Goal: Entertainment & Leisure: Browse casually

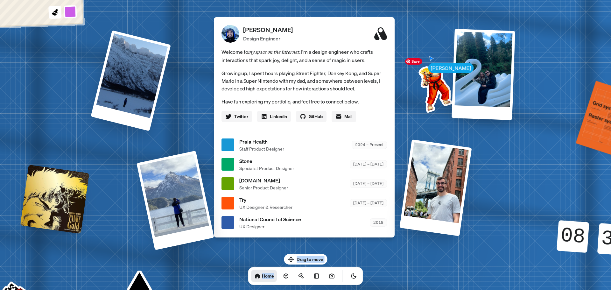
drag, startPoint x: 406, startPoint y: 64, endPoint x: 404, endPoint y: 87, distance: 23.7
click at [403, 0] on body "[PERSON_NAME] [PERSON_NAME] Design Engineer Welcome to my space on the internet…" at bounding box center [305, 0] width 611 height 0
click at [351, 151] on div "[PERSON_NAME] [PERSON_NAME] Design Engineer Welcome to my space on the internet…" at bounding box center [305, 144] width 951 height 833
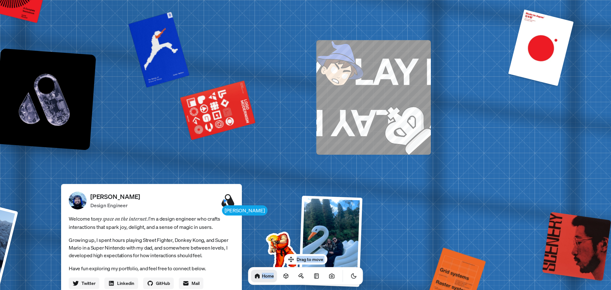
drag, startPoint x: 493, startPoint y: 114, endPoint x: 393, endPoint y: 219, distance: 145.3
click at [390, 93] on img at bounding box center [394, 117] width 71 height 74
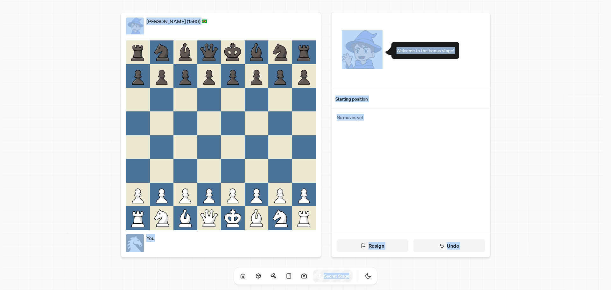
click at [358, 98] on div "Starting position" at bounding box center [410, 98] width 151 height 7
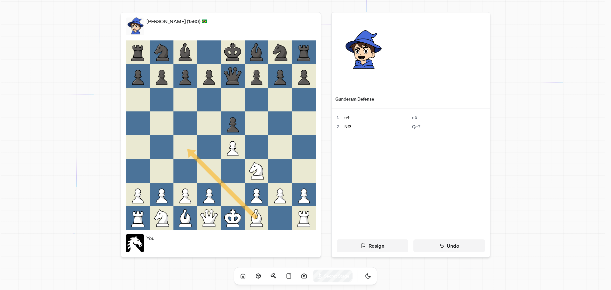
drag, startPoint x: 242, startPoint y: 213, endPoint x: 183, endPoint y: 135, distance: 97.8
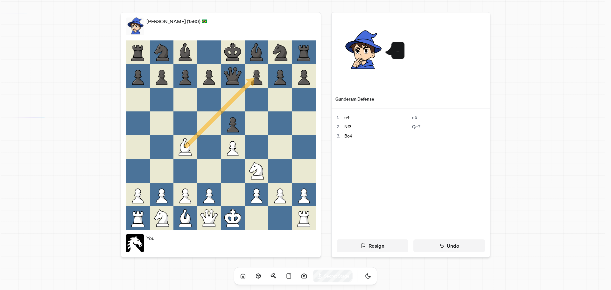
drag, startPoint x: 186, startPoint y: 147, endPoint x: 259, endPoint y: 66, distance: 109.4
click at [284, 131] on div at bounding box center [280, 123] width 24 height 24
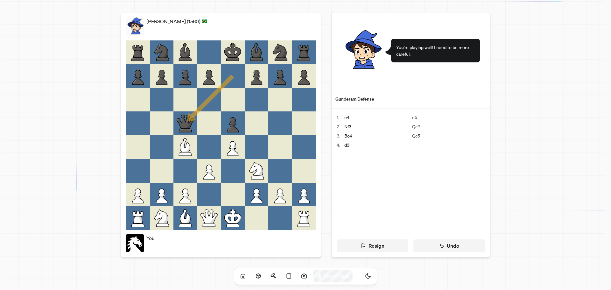
drag, startPoint x: 241, startPoint y: 68, endPoint x: 177, endPoint y: 134, distance: 91.3
click at [208, 107] on div at bounding box center [209, 100] width 24 height 24
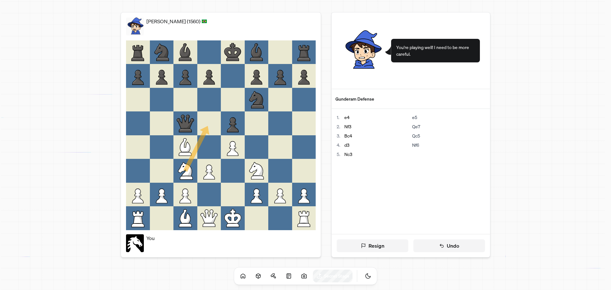
drag, startPoint x: 184, startPoint y: 168, endPoint x: 203, endPoint y: 124, distance: 47.8
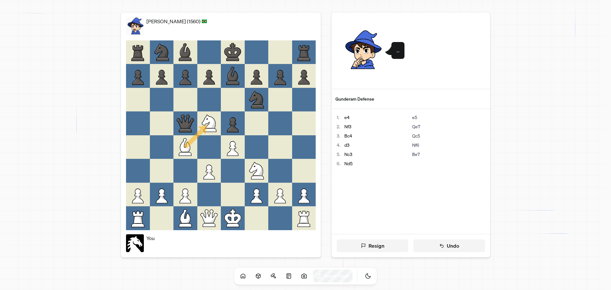
drag, startPoint x: 188, startPoint y: 146, endPoint x: 212, endPoint y: 117, distance: 37.7
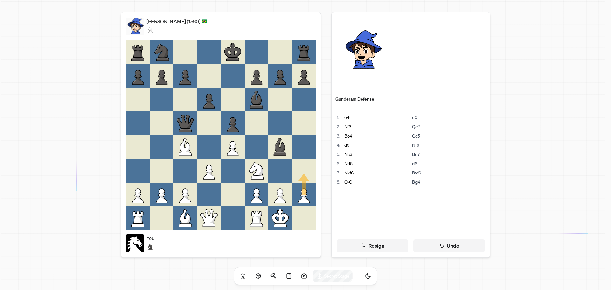
drag, startPoint x: 303, startPoint y: 188, endPoint x: 303, endPoint y: 180, distance: 8.0
drag, startPoint x: 208, startPoint y: 216, endPoint x: 251, endPoint y: 178, distance: 57.0
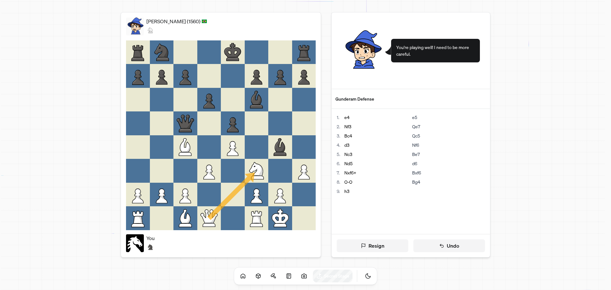
click at [234, 195] on div at bounding box center [233, 195] width 24 height 24
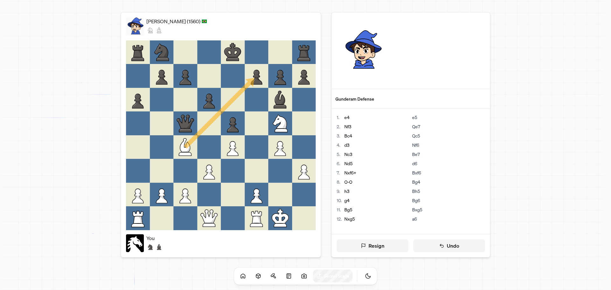
drag, startPoint x: 192, startPoint y: 144, endPoint x: 262, endPoint y: 82, distance: 93.5
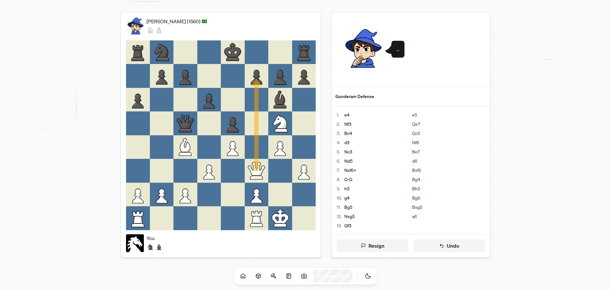
drag, startPoint x: 256, startPoint y: 170, endPoint x: 259, endPoint y: 68, distance: 102.5
click at [255, 132] on div at bounding box center [257, 123] width 24 height 24
drag, startPoint x: 202, startPoint y: 100, endPoint x: 202, endPoint y: 131, distance: 30.5
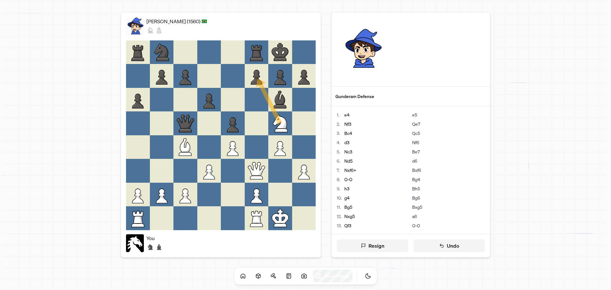
drag, startPoint x: 277, startPoint y: 119, endPoint x: 258, endPoint y: 80, distance: 43.5
click at [253, 113] on div at bounding box center [257, 123] width 24 height 24
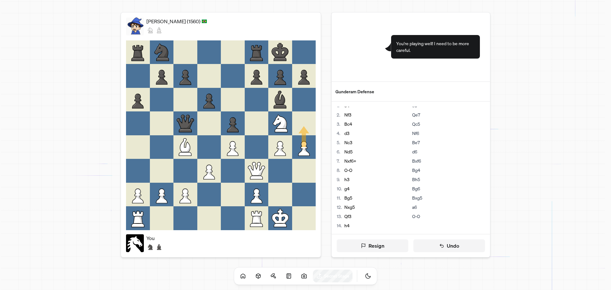
drag, startPoint x: 298, startPoint y: 174, endPoint x: 303, endPoint y: 115, distance: 58.4
click at [303, 115] on div at bounding box center [304, 123] width 24 height 24
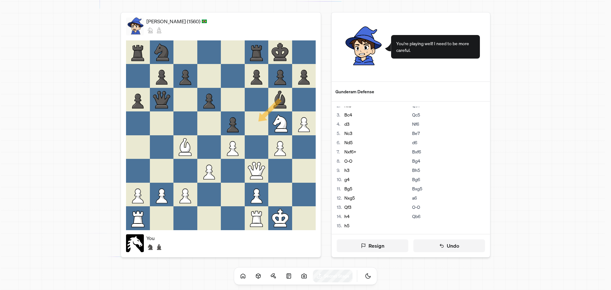
drag, startPoint x: 282, startPoint y: 102, endPoint x: 253, endPoint y: 128, distance: 38.7
click at [256, 125] on div at bounding box center [257, 123] width 24 height 24
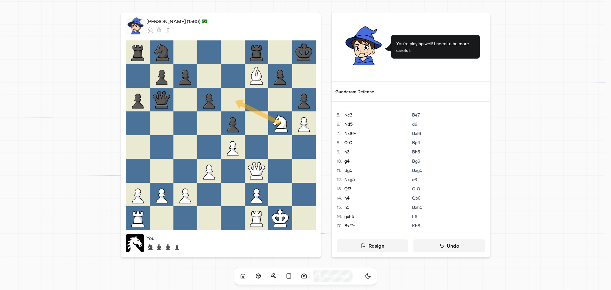
drag, startPoint x: 281, startPoint y: 122, endPoint x: 237, endPoint y: 99, distance: 50.1
drag, startPoint x: 229, startPoint y: 101, endPoint x: 254, endPoint y: 59, distance: 48.9
click at [260, 127] on div at bounding box center [257, 123] width 24 height 24
drag, startPoint x: 259, startPoint y: 171, endPoint x: 262, endPoint y: 171, distance: 3.8
click at [231, 98] on icon at bounding box center [232, 98] width 14 height 14
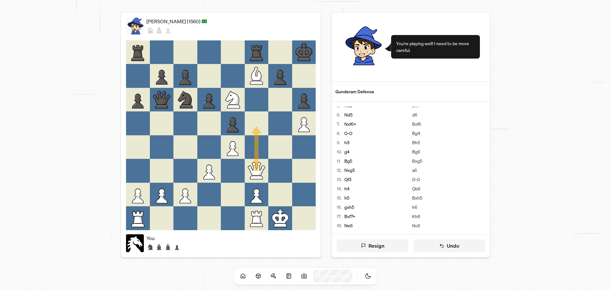
drag, startPoint x: 257, startPoint y: 173, endPoint x: 257, endPoint y: 124, distance: 49.3
drag, startPoint x: 261, startPoint y: 176, endPoint x: 260, endPoint y: 165, distance: 10.9
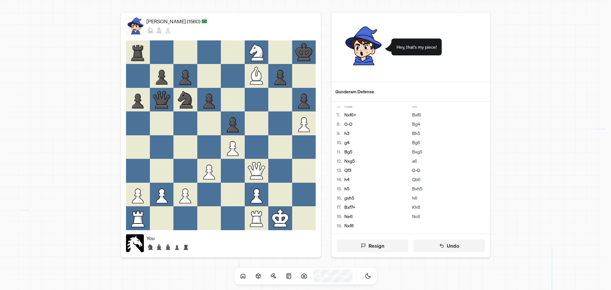
click at [264, 138] on div at bounding box center [257, 147] width 24 height 24
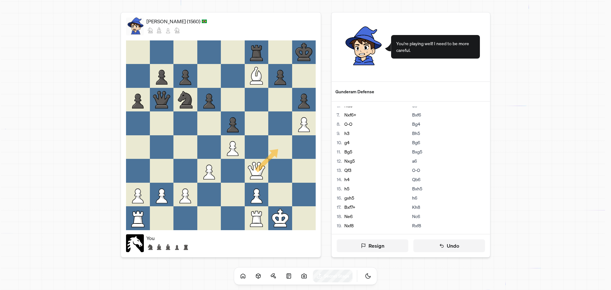
drag, startPoint x: 258, startPoint y: 175, endPoint x: 272, endPoint y: 144, distance: 34.3
click at [272, 145] on div at bounding box center [280, 147] width 24 height 24
drag, startPoint x: 258, startPoint y: 175, endPoint x: 271, endPoint y: 103, distance: 73.3
drag, startPoint x: 259, startPoint y: 125, endPoint x: 280, endPoint y: 98, distance: 34.4
click at [280, 102] on div at bounding box center [280, 100] width 24 height 24
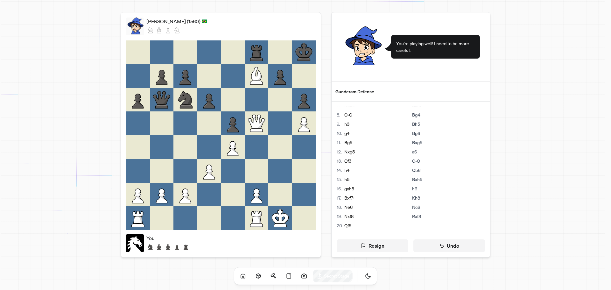
drag, startPoint x: 281, startPoint y: 220, endPoint x: 307, endPoint y: 219, distance: 25.1
drag, startPoint x: 207, startPoint y: 146, endPoint x: 259, endPoint y: 170, distance: 57.5
click at [286, 170] on div at bounding box center [280, 171] width 24 height 24
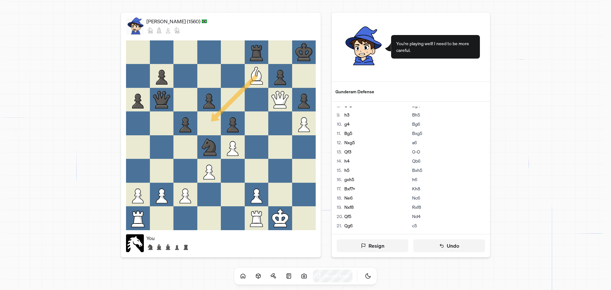
drag, startPoint x: 263, startPoint y: 79, endPoint x: 210, endPoint y: 125, distance: 70.1
click at [210, 125] on div at bounding box center [209, 123] width 24 height 24
drag, startPoint x: 257, startPoint y: 198, endPoint x: 259, endPoint y: 144, distance: 54.1
drag, startPoint x: 257, startPoint y: 219, endPoint x: 281, endPoint y: 218, distance: 24.5
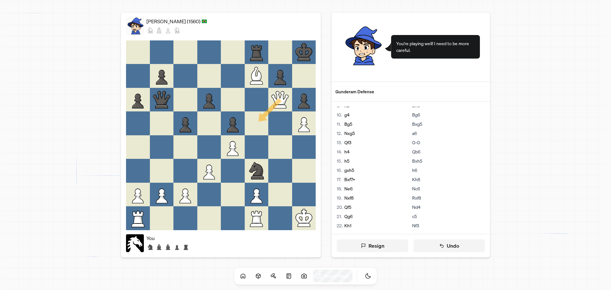
drag, startPoint x: 276, startPoint y: 104, endPoint x: 254, endPoint y: 124, distance: 30.2
drag, startPoint x: 217, startPoint y: 145, endPoint x: 249, endPoint y: 169, distance: 39.5
click at [249, 169] on div at bounding box center [257, 171] width 24 height 24
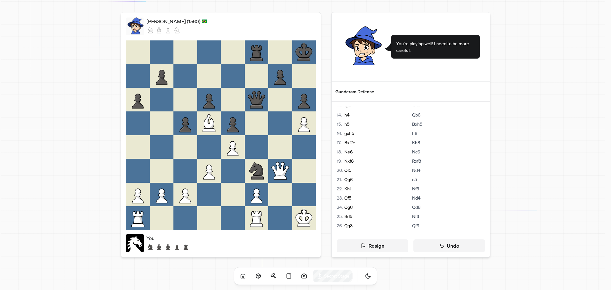
click at [169, 195] on icon at bounding box center [162, 195] width 24 height 24
drag, startPoint x: 279, startPoint y: 169, endPoint x: 306, endPoint y: 168, distance: 27.1
click at [306, 168] on div at bounding box center [304, 171] width 24 height 24
drag, startPoint x: 281, startPoint y: 174, endPoint x: 301, endPoint y: 173, distance: 20.1
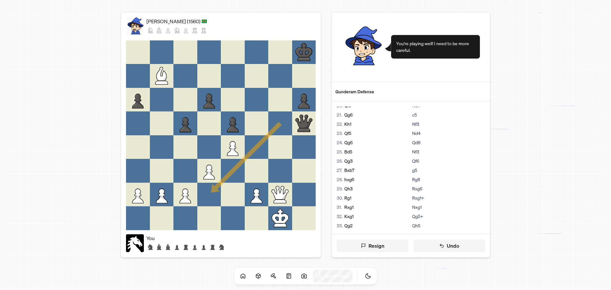
drag, startPoint x: 266, startPoint y: 139, endPoint x: 210, endPoint y: 192, distance: 76.5
click at [210, 192] on div at bounding box center [209, 195] width 24 height 24
drag, startPoint x: 279, startPoint y: 192, endPoint x: 278, endPoint y: 39, distance: 152.9
drag, startPoint x: 278, startPoint y: 39, endPoint x: 261, endPoint y: 101, distance: 63.6
click at [261, 101] on div at bounding box center [257, 100] width 24 height 24
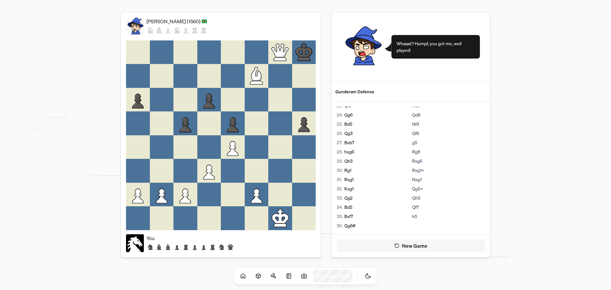
click at [409, 241] on button "New Game" at bounding box center [410, 245] width 148 height 13
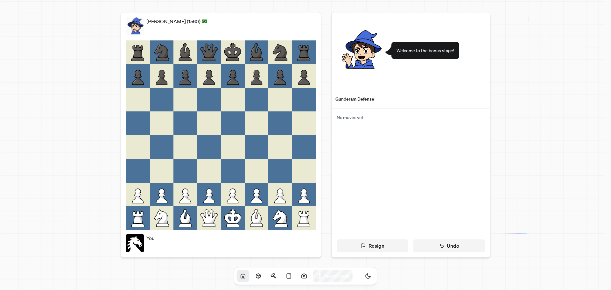
click at [241, 275] on icon at bounding box center [243, 275] width 4 height 4
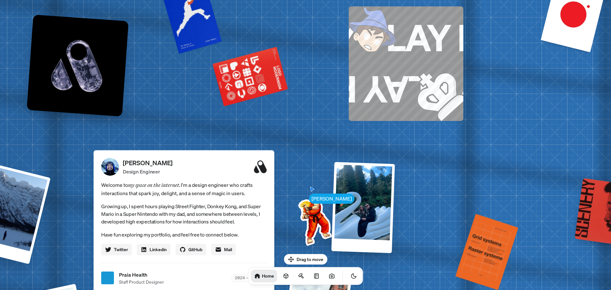
drag, startPoint x: 420, startPoint y: 42, endPoint x: 293, endPoint y: 183, distance: 189.4
click at [293, 183] on div "[PERSON_NAME] [PERSON_NAME] Design Engineer Welcome to my space on the internet…" at bounding box center [184, 277] width 951 height 833
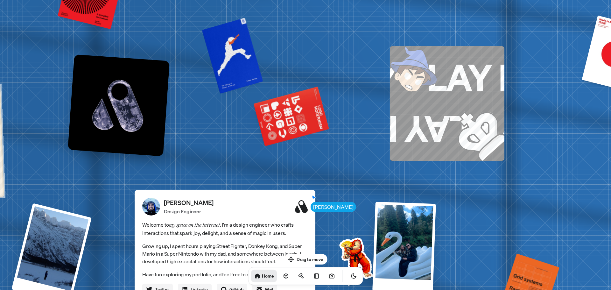
drag, startPoint x: 333, startPoint y: 161, endPoint x: 348, endPoint y: 176, distance: 21.8
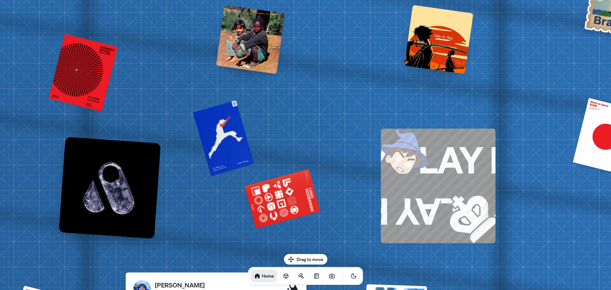
drag, startPoint x: 366, startPoint y: 75, endPoint x: 338, endPoint y: 147, distance: 77.1
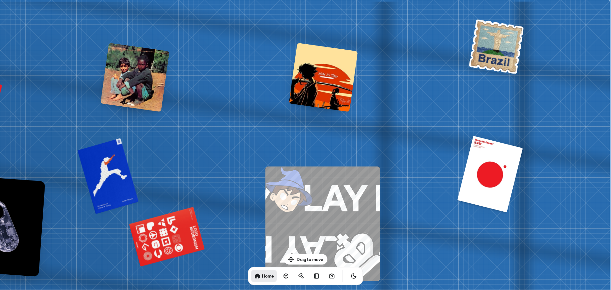
drag, startPoint x: 365, startPoint y: 89, endPoint x: 163, endPoint y: 123, distance: 204.3
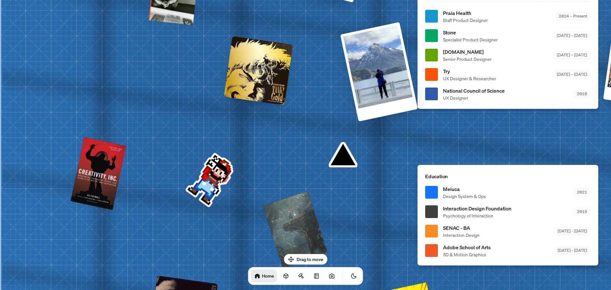
drag, startPoint x: 104, startPoint y: 251, endPoint x: 326, endPoint y: 161, distance: 240.1
click at [326, 161] on div "Andre Andre Souza Design Engineer Welcome to my space on the internet. I'm a de…" at bounding box center [508, 16] width 951 height 833
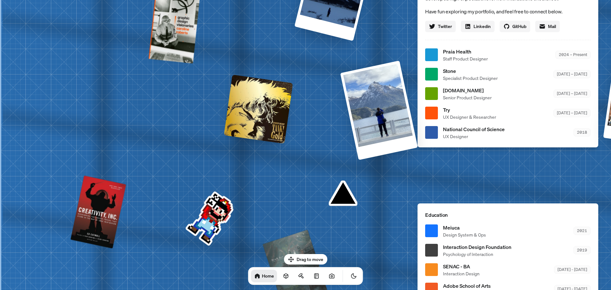
click at [277, 107] on div at bounding box center [258, 108] width 69 height 69
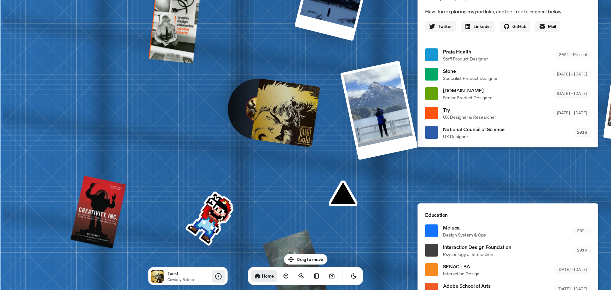
click at [217, 276] on icon at bounding box center [218, 276] width 8 height 8
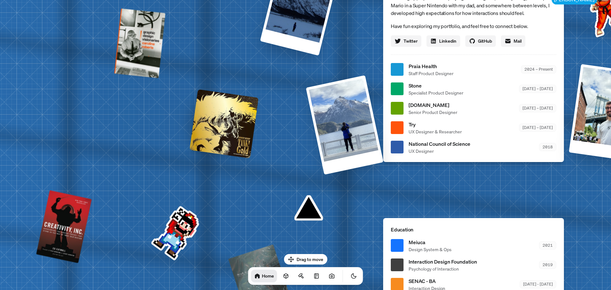
drag, startPoint x: 259, startPoint y: 176, endPoint x: 231, endPoint y: 191, distance: 31.4
click at [231, 191] on div "Andre Andre Souza Design Engineer Welcome to my space on the internet. I'm a de…" at bounding box center [474, 69] width 951 height 833
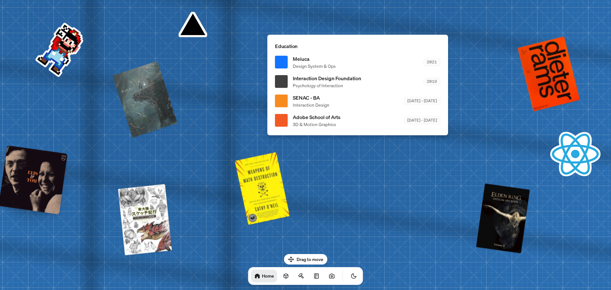
drag, startPoint x: 455, startPoint y: 153, endPoint x: 219, endPoint y: 185, distance: 238.5
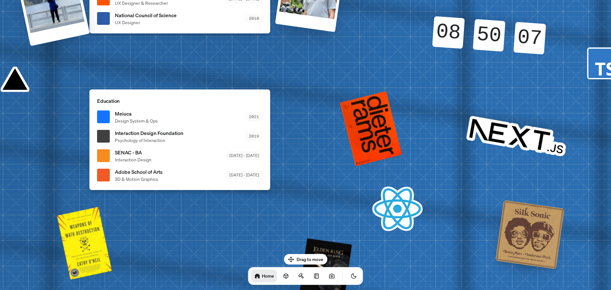
drag, startPoint x: 369, startPoint y: 114, endPoint x: 252, endPoint y: 204, distance: 147.6
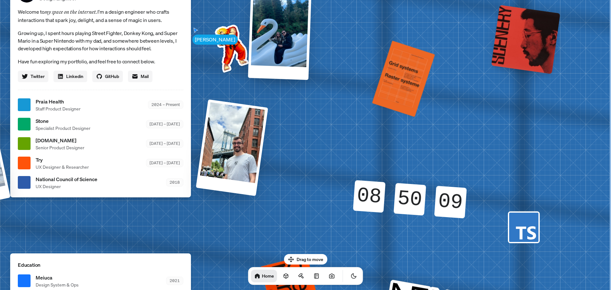
drag, startPoint x: 419, startPoint y: 122, endPoint x: 394, endPoint y: 235, distance: 115.8
click at [394, 235] on div "Andre Andre Souza Design Engineer Welcome to my space on the internet. I'm a de…" at bounding box center [101, 104] width 951 height 833
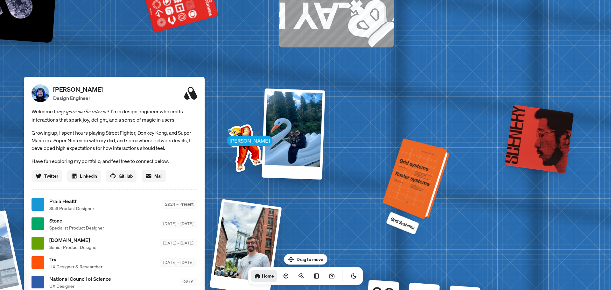
drag, startPoint x: 387, startPoint y: 123, endPoint x: 403, endPoint y: 179, distance: 57.8
click at [403, 201] on div at bounding box center [417, 179] width 62 height 78
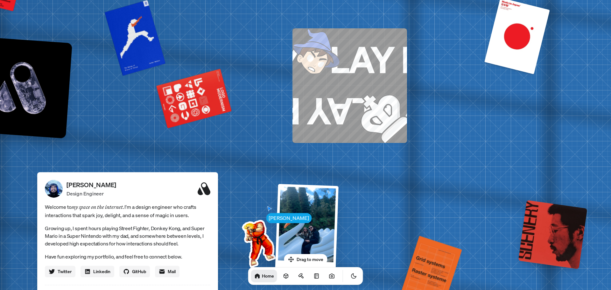
drag, startPoint x: 393, startPoint y: 96, endPoint x: 405, endPoint y: 192, distance: 97.2
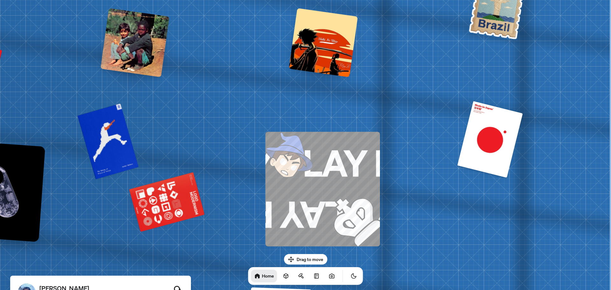
drag, startPoint x: 407, startPoint y: 114, endPoint x: 411, endPoint y: 129, distance: 15.8
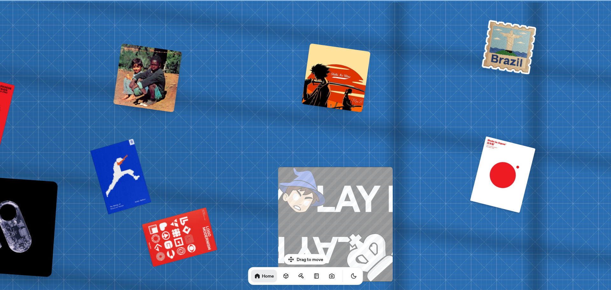
drag, startPoint x: 411, startPoint y: 129, endPoint x: 424, endPoint y: 128, distance: 13.1
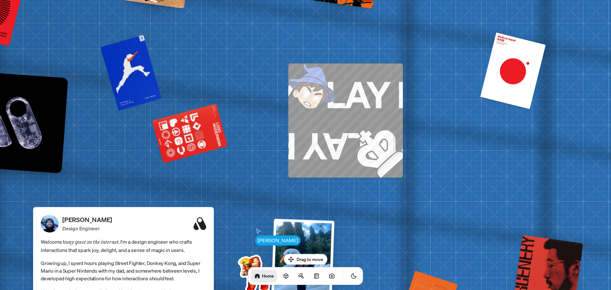
drag, startPoint x: 230, startPoint y: 86, endPoint x: 416, endPoint y: 101, distance: 186.6
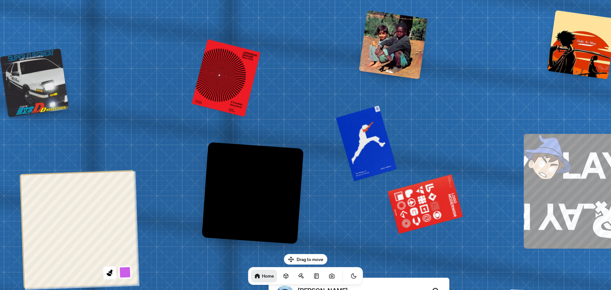
drag, startPoint x: 286, startPoint y: 135, endPoint x: 335, endPoint y: 190, distance: 74.1
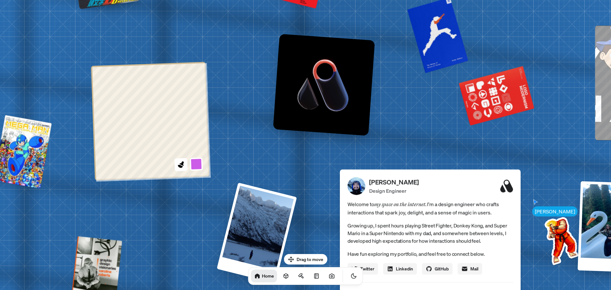
drag, startPoint x: 160, startPoint y: 209, endPoint x: 256, endPoint y: 102, distance: 143.2
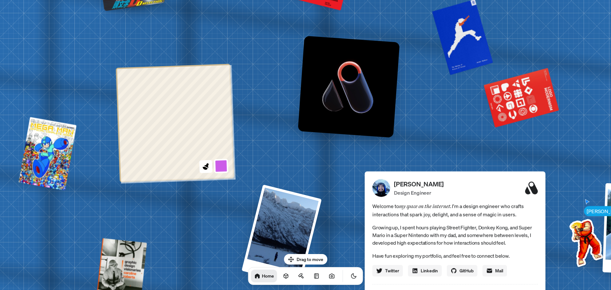
click at [222, 168] on button at bounding box center [221, 165] width 15 height 15
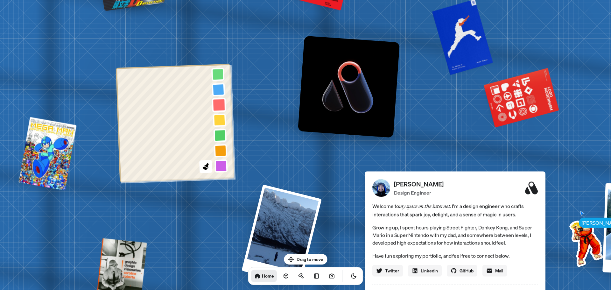
click at [219, 105] on button at bounding box center [218, 104] width 15 height 15
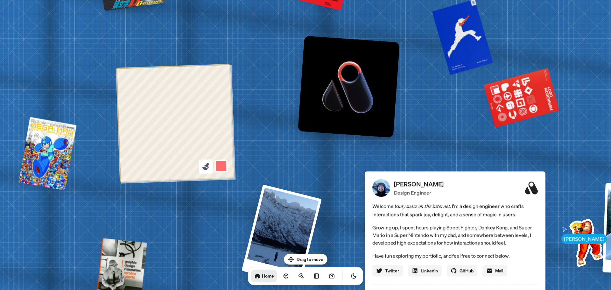
drag, startPoint x: 210, startPoint y: 165, endPoint x: 207, endPoint y: 166, distance: 3.3
click at [210, 165] on button at bounding box center [205, 166] width 15 height 15
drag, startPoint x: 316, startPoint y: 160, endPoint x: 217, endPoint y: 47, distance: 149.6
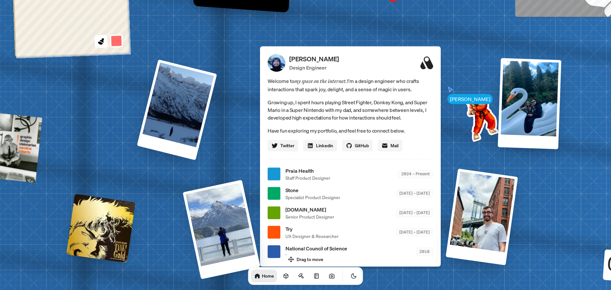
drag, startPoint x: 264, startPoint y: 144, endPoint x: 250, endPoint y: 66, distance: 79.0
click at [250, 66] on div "Andre Andre Souza Design Engineer Welcome to my space on the internet. I'm a de…" at bounding box center [351, 173] width 951 height 833
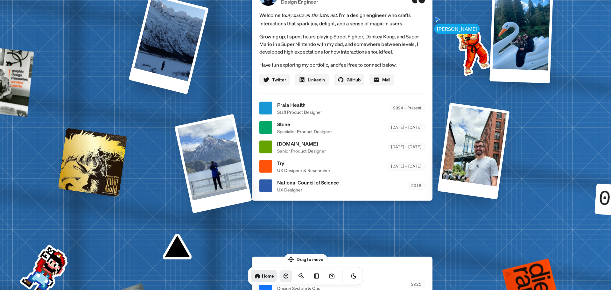
click at [284, 277] on icon at bounding box center [286, 275] width 4 height 5
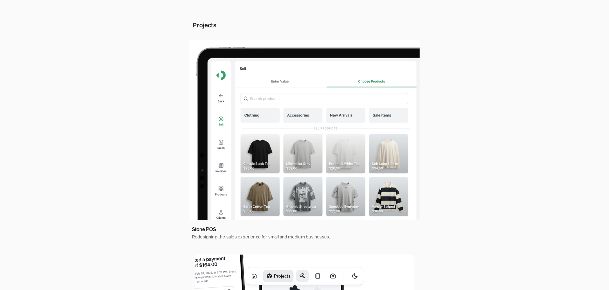
click at [300, 276] on icon at bounding box center [303, 276] width 6 height 6
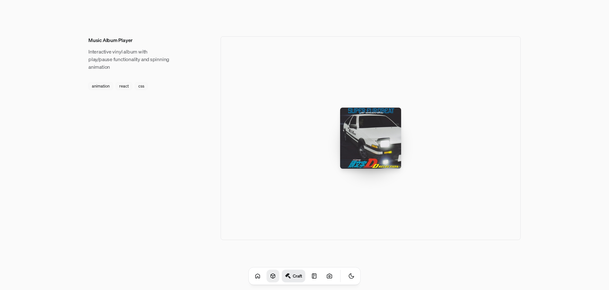
scroll to position [957, 0]
click at [311, 277] on icon at bounding box center [314, 276] width 6 height 6
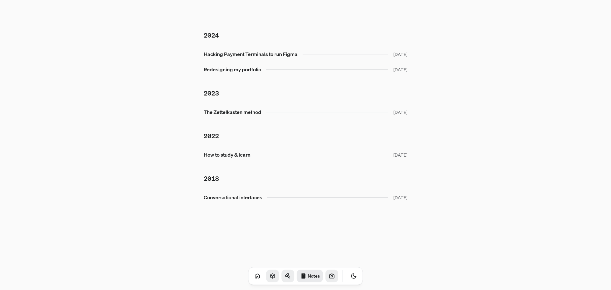
click at [328, 278] on icon at bounding box center [331, 276] width 6 height 6
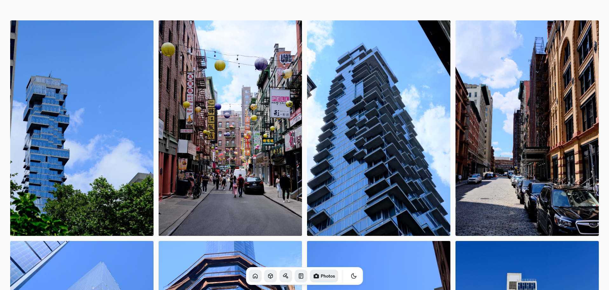
click at [249, 272] on link at bounding box center [255, 275] width 13 height 13
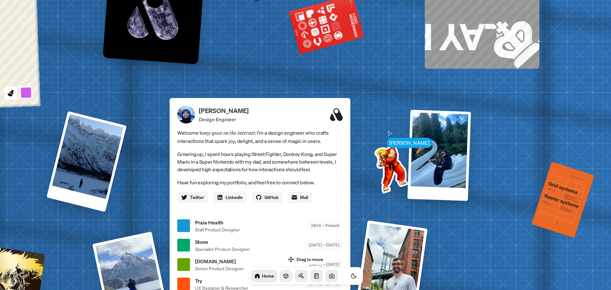
drag, startPoint x: 517, startPoint y: 147, endPoint x: 459, endPoint y: 243, distance: 112.3
click at [459, 249] on div "Andre Andre Souza Design Engineer Welcome to my space on the internet. I'm a de…" at bounding box center [260, 225] width 951 height 833
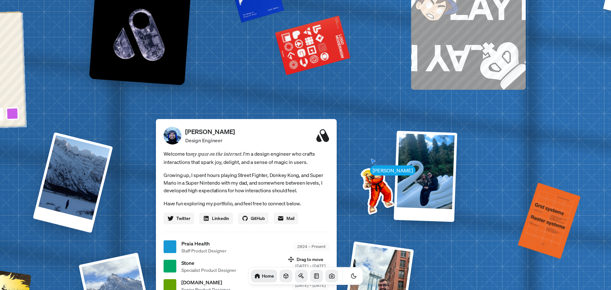
click at [480, 147] on div "Andre Andre Souza Design Engineer Welcome to my space on the internet. I'm a de…" at bounding box center [247, 246] width 951 height 833
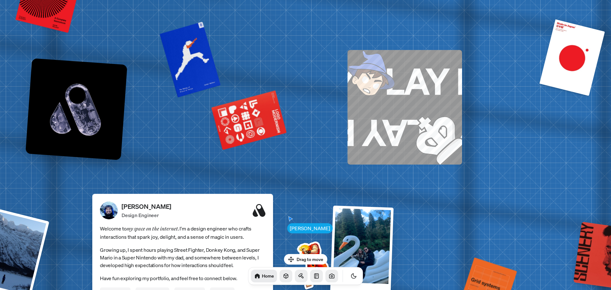
drag, startPoint x: 470, startPoint y: 156, endPoint x: 433, endPoint y: 193, distance: 52.2
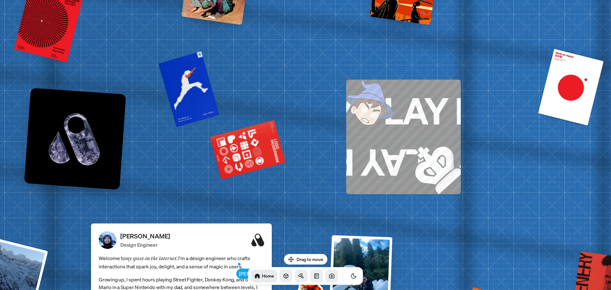
drag, startPoint x: 349, startPoint y: 53, endPoint x: 353, endPoint y: 69, distance: 16.0
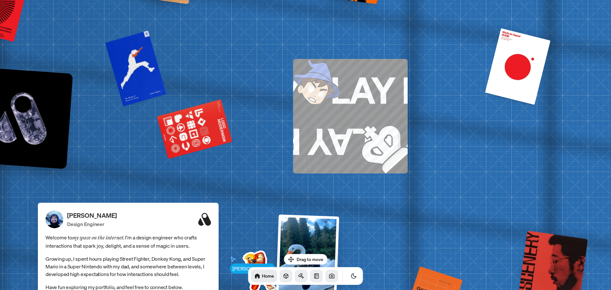
drag, startPoint x: 538, startPoint y: 152, endPoint x: 483, endPoint y: 140, distance: 56.0
click at [359, 115] on img at bounding box center [371, 136] width 71 height 74
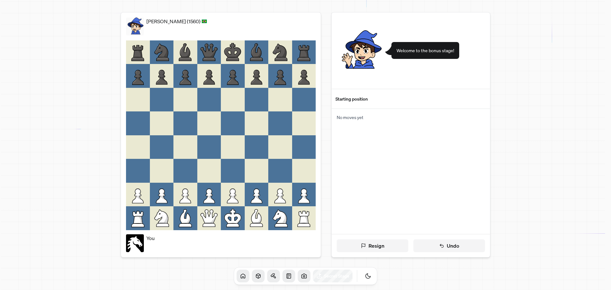
click at [241, 273] on icon at bounding box center [243, 275] width 4 height 4
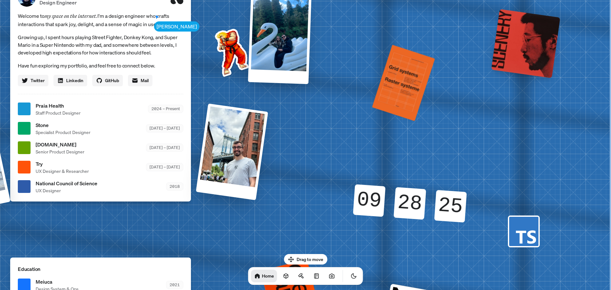
drag, startPoint x: 431, startPoint y: 129, endPoint x: 192, endPoint y: 93, distance: 242.3
click at [193, 93] on div "Andre Andre Souza Design Engineer Welcome to my space on the internet. I'm a de…" at bounding box center [101, 109] width 951 height 833
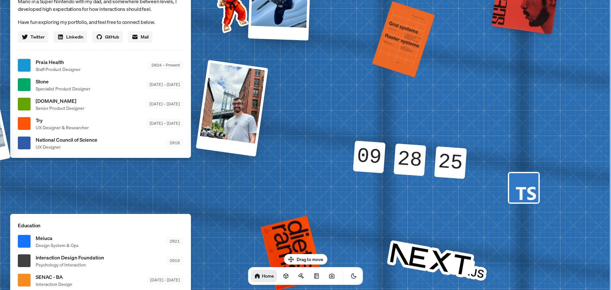
drag, startPoint x: 355, startPoint y: 170, endPoint x: 386, endPoint y: 139, distance: 44.3
click at [318, 105] on div "Andre Andre Souza Design Engineer Welcome to my space on the internet. I'm a de…" at bounding box center [101, 65] width 951 height 833
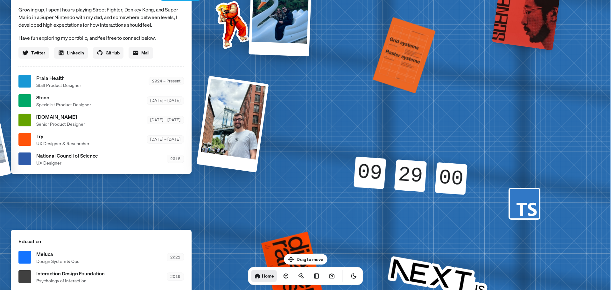
drag, startPoint x: 471, startPoint y: 231, endPoint x: 473, endPoint y: 203, distance: 28.0
click at [473, 203] on div "09 09 09 09 28 29 29 28 59 00 00 59" at bounding box center [410, 175] width 136 height 73
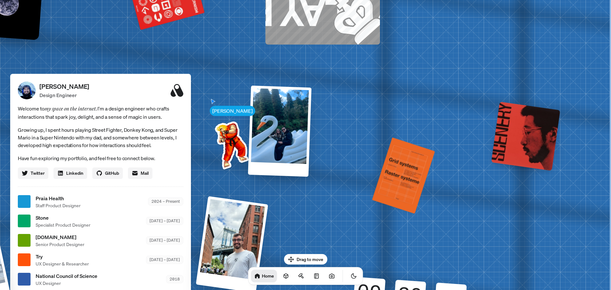
drag, startPoint x: 451, startPoint y: 98, endPoint x: 348, endPoint y: 111, distance: 103.8
click at [284, 218] on div "Andre Andre Souza Design Engineer Welcome to my space on the internet. I'm a de…" at bounding box center [101, 201] width 951 height 833
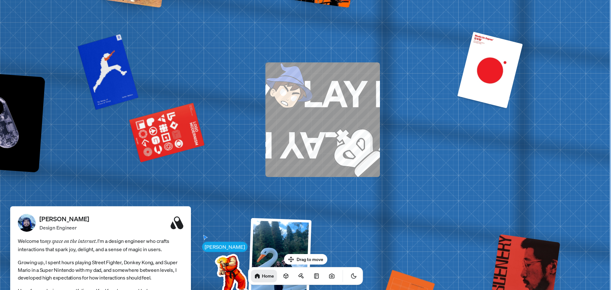
drag, startPoint x: 320, startPoint y: 138, endPoint x: 254, endPoint y: 117, distance: 69.5
click at [336, 104] on img at bounding box center [343, 140] width 71 height 74
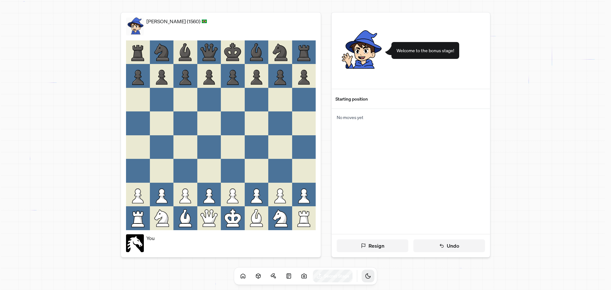
click at [365, 277] on icon "Toggle Theme" at bounding box center [367, 275] width 5 height 5
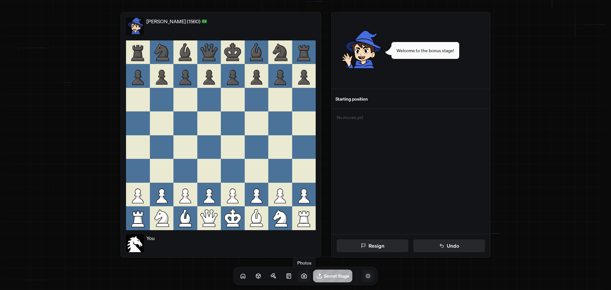
click at [300, 276] on link at bounding box center [304, 275] width 13 height 13
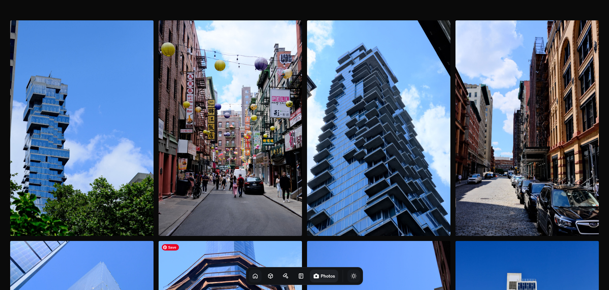
click at [252, 273] on icon at bounding box center [255, 276] width 6 height 6
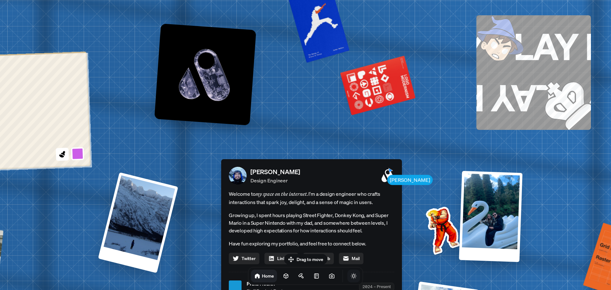
drag, startPoint x: 197, startPoint y: 131, endPoint x: 207, endPoint y: 279, distance: 149.2
click at [207, 279] on div "Andre Andre Souza Design Engineer Welcome to my space on the internet. I'm a de…" at bounding box center [312, 286] width 951 height 833
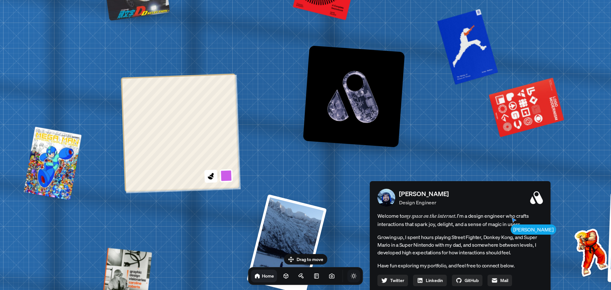
drag, startPoint x: 188, startPoint y: 166, endPoint x: 334, endPoint y: 181, distance: 146.4
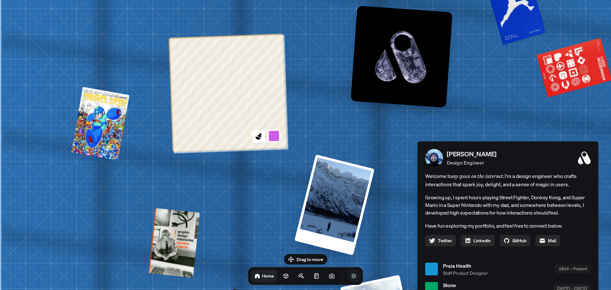
drag, startPoint x: 77, startPoint y: 197, endPoint x: 204, endPoint y: 157, distance: 133.3
click at [204, 157] on div "Andre Andre Souza Design Engineer Welcome to my space on the internet. I'm a de…" at bounding box center [508, 268] width 951 height 833
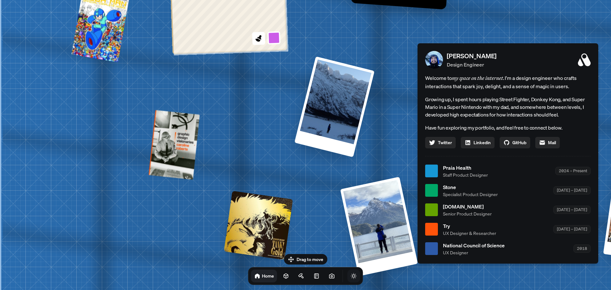
drag, startPoint x: 180, startPoint y: 192, endPoint x: 190, endPoint y: 101, distance: 90.9
click at [185, 93] on div "Andre Andre Souza Design Engineer Welcome to my space on the internet. I'm a de…" at bounding box center [508, 171] width 951 height 833
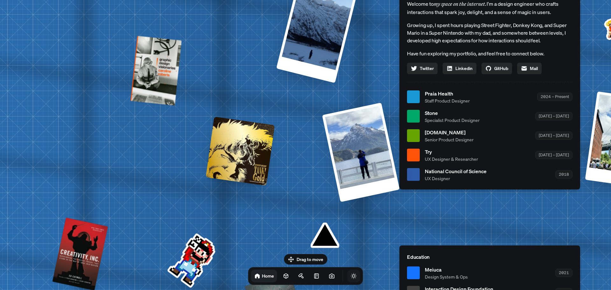
drag, startPoint x: 249, startPoint y: 182, endPoint x: 233, endPoint y: 115, distance: 69.0
click at [230, 107] on div "Andre Andre Souza Design Engineer Welcome to my space on the internet. I'm a de…" at bounding box center [490, 96] width 951 height 833
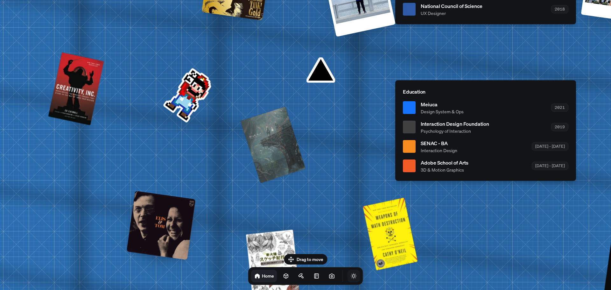
drag, startPoint x: 281, startPoint y: 202, endPoint x: 278, endPoint y: 55, distance: 146.9
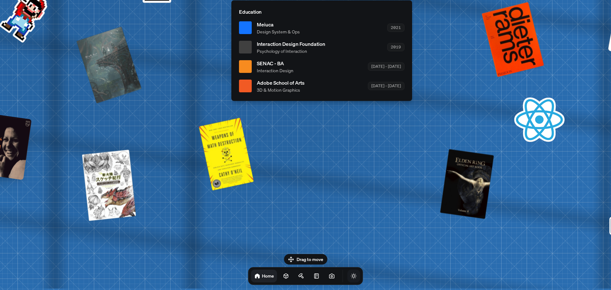
drag, startPoint x: 304, startPoint y: 195, endPoint x: 139, endPoint y: 119, distance: 182.2
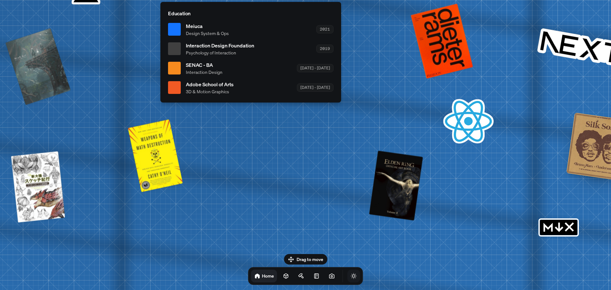
drag, startPoint x: 252, startPoint y: 170, endPoint x: 140, endPoint y: 170, distance: 112.2
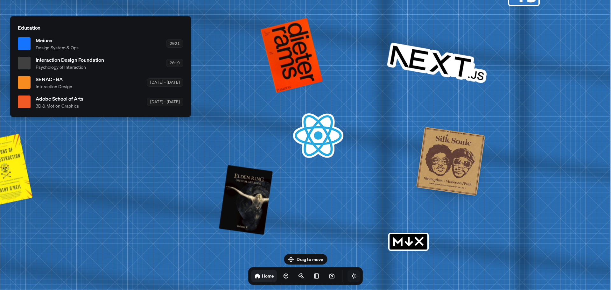
drag, startPoint x: 380, startPoint y: 142, endPoint x: 247, endPoint y: 165, distance: 135.6
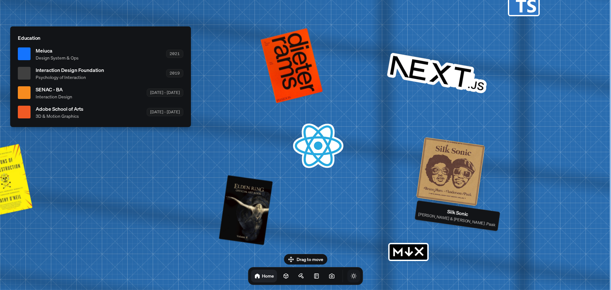
click at [442, 169] on div at bounding box center [450, 171] width 69 height 69
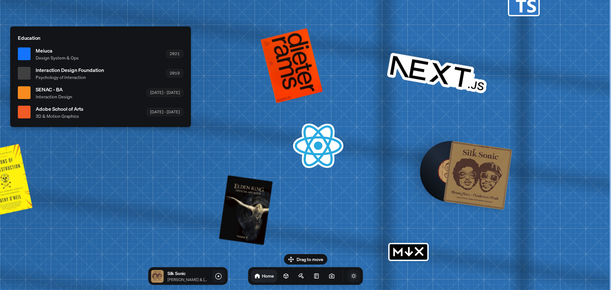
click at [218, 276] on icon at bounding box center [218, 276] width 2 height 2
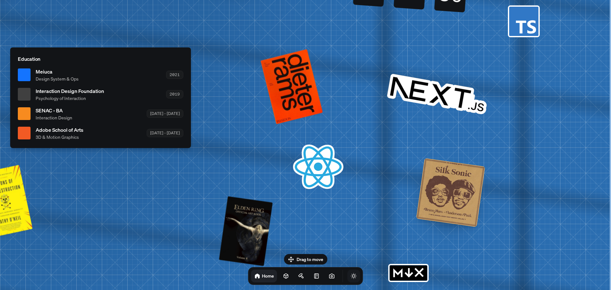
drag, startPoint x: 398, startPoint y: 141, endPoint x: 382, endPoint y: 194, distance: 54.9
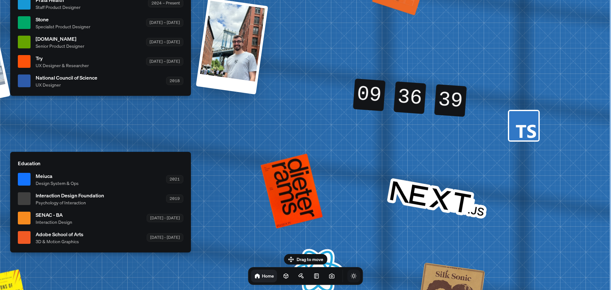
drag, startPoint x: 375, startPoint y: 80, endPoint x: 369, endPoint y: 156, distance: 76.6
click at [372, 155] on div "Andre Andre Souza Design Engineer Welcome to my space on the internet. I'm a de…" at bounding box center [101, 3] width 951 height 833
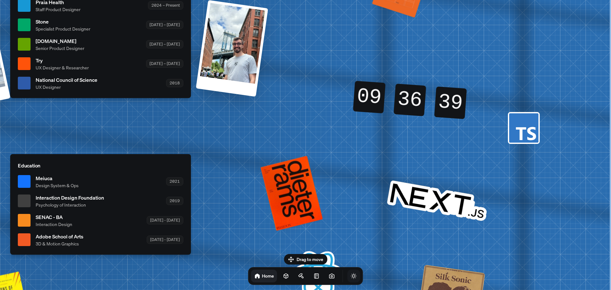
drag, startPoint x: 325, startPoint y: 72, endPoint x: 338, endPoint y: 157, distance: 85.8
click at [338, 157] on div "Andre Andre Souza Design Engineer Welcome to my space on the internet. I'm a de…" at bounding box center [101, 5] width 951 height 833
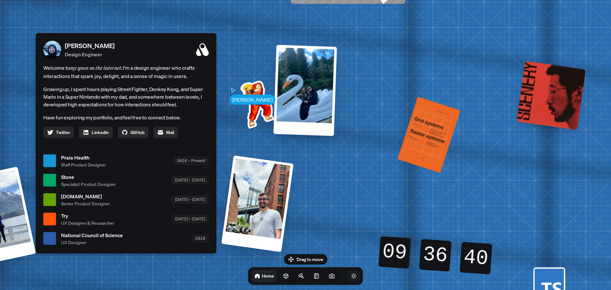
drag, startPoint x: 348, startPoint y: 129, endPoint x: 360, endPoint y: 200, distance: 71.4
click at [360, 200] on div "Andre Andre Souza Design Engineer Welcome to my space on the internet. I'm a de…" at bounding box center [127, 160] width 951 height 833
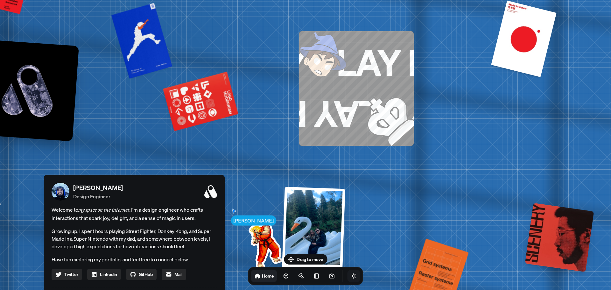
drag, startPoint x: 392, startPoint y: 85, endPoint x: 399, endPoint y: 251, distance: 165.8
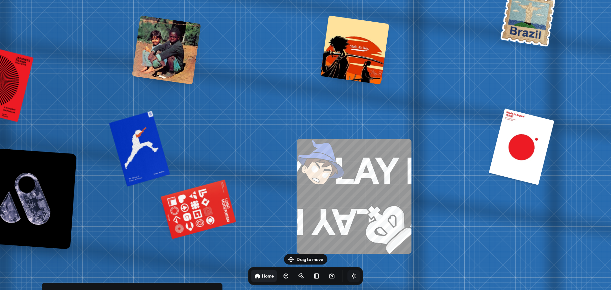
drag, startPoint x: 245, startPoint y: 67, endPoint x: 265, endPoint y: 176, distance: 111.3
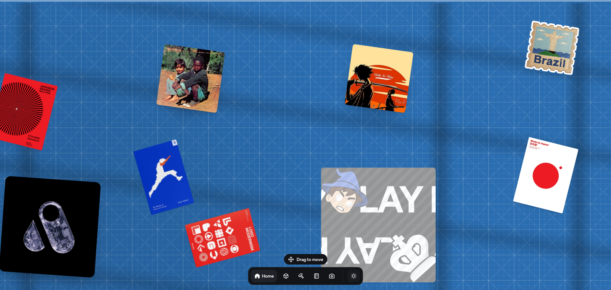
drag, startPoint x: 243, startPoint y: 145, endPoint x: 249, endPoint y: 157, distance: 13.4
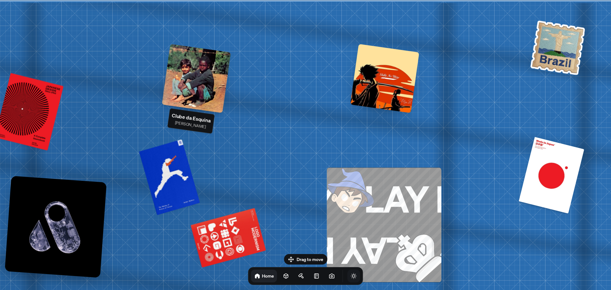
click at [199, 69] on div at bounding box center [196, 78] width 69 height 69
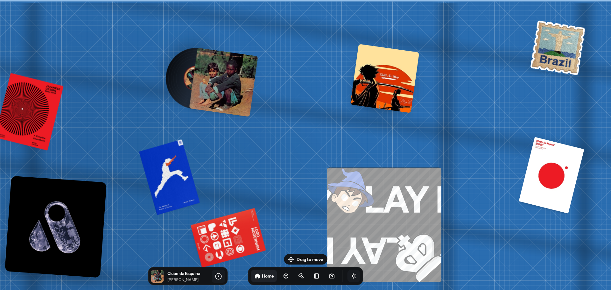
click at [219, 275] on icon at bounding box center [218, 276] width 8 height 8
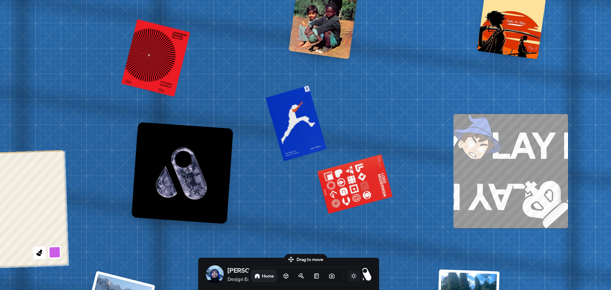
drag, startPoint x: 287, startPoint y: 137, endPoint x: 412, endPoint y: 83, distance: 136.0
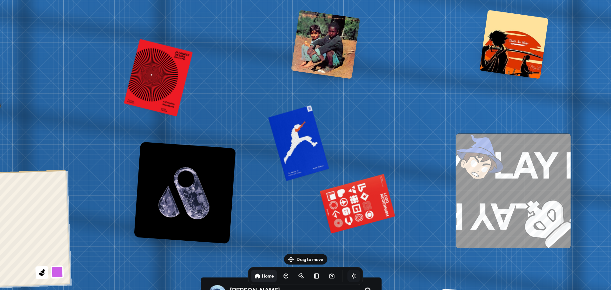
drag, startPoint x: 278, startPoint y: 180, endPoint x: 281, endPoint y: 200, distance: 20.6
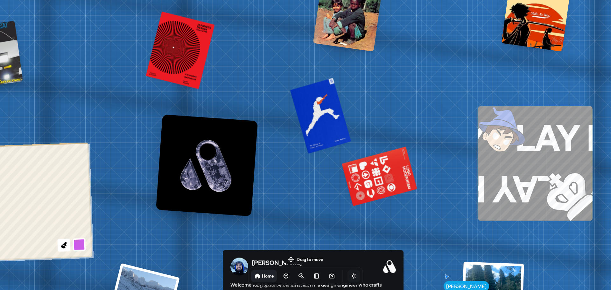
drag, startPoint x: 279, startPoint y: 209, endPoint x: 300, endPoint y: 180, distance: 36.2
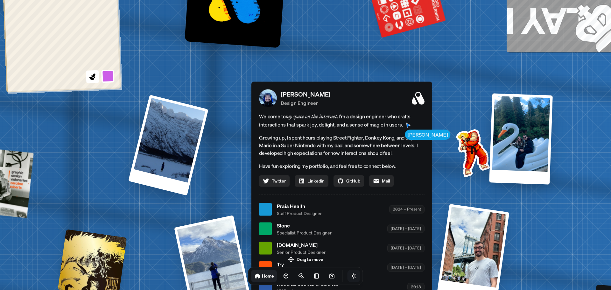
drag, startPoint x: 222, startPoint y: 197, endPoint x: 251, endPoint y: 79, distance: 120.8
click at [251, 79] on div "Andre Andre Souza Design Engineer Welcome to my space on the internet. I'm a de…" at bounding box center [342, 209] width 951 height 833
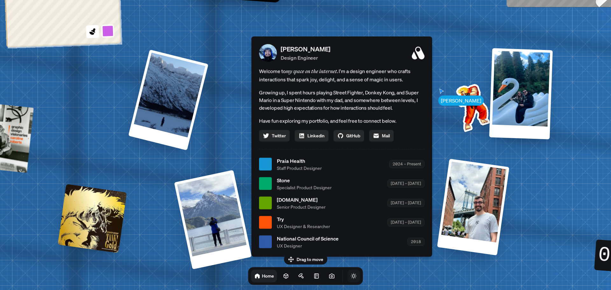
drag, startPoint x: 231, startPoint y: 172, endPoint x: 230, endPoint y: 130, distance: 42.0
click at [230, 130] on div "Andre Andre Souza Design Engineer Welcome to my space on the internet. I'm a de…" at bounding box center [342, 164] width 951 height 833
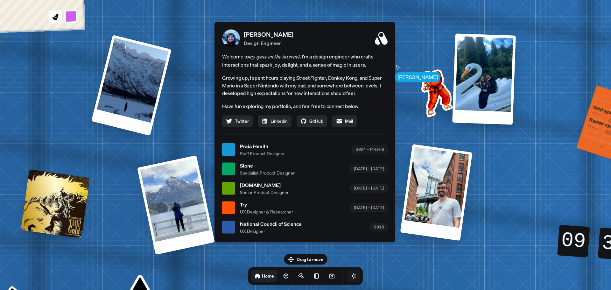
drag, startPoint x: 244, startPoint y: 108, endPoint x: 208, endPoint y: 101, distance: 36.6
click at [208, 101] on div "Andre Andre Souza Design Engineer Welcome to my space on the internet. I'm a de…" at bounding box center [305, 149] width 951 height 833
